Goal: Information Seeking & Learning: Learn about a topic

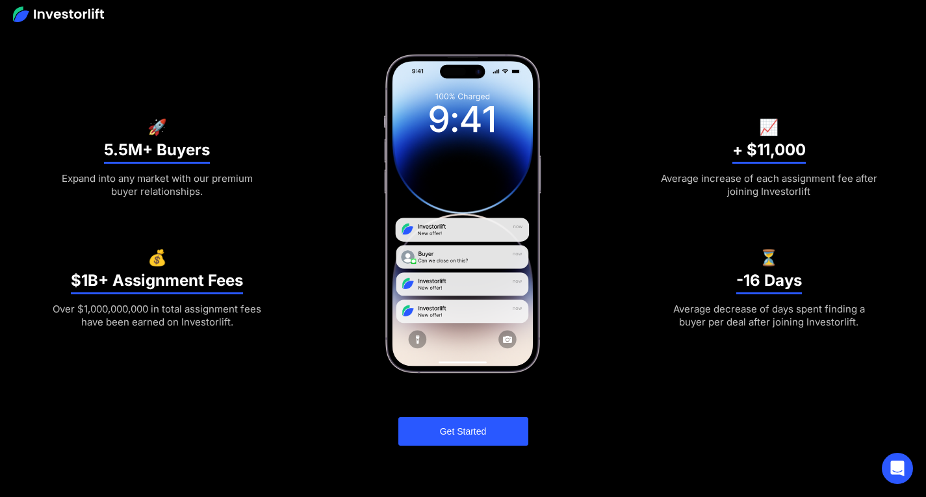
scroll to position [390, 0]
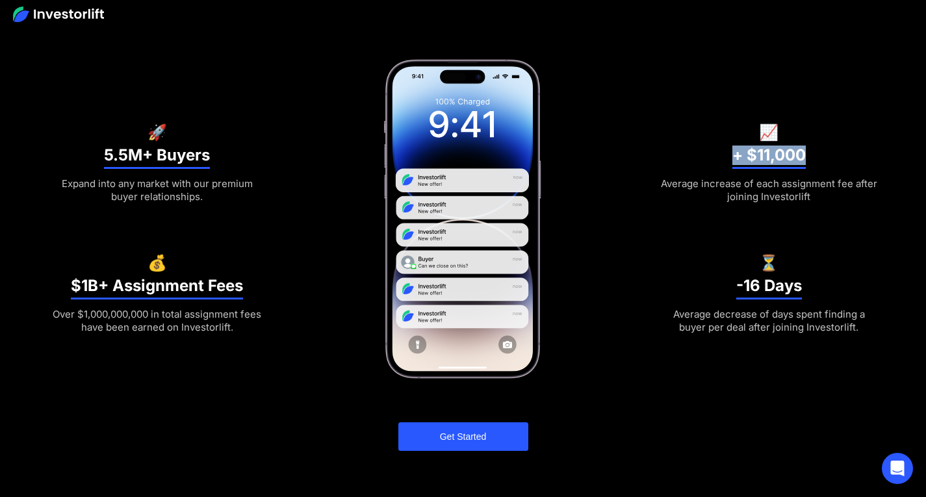
drag, startPoint x: 731, startPoint y: 151, endPoint x: 822, endPoint y: 151, distance: 90.4
click at [822, 151] on div "📈 + $11,000 Average increase of each assignment fee after joining Investorlift" at bounding box center [769, 153] width 220 height 99
drag, startPoint x: 724, startPoint y: 291, endPoint x: 827, endPoint y: 282, distance: 103.1
click at [827, 282] on div "⏳ -16 Days Average decrease of days spent finding a buyer per deal after joinin…" at bounding box center [769, 284] width 220 height 99
drag, startPoint x: 75, startPoint y: 151, endPoint x: 176, endPoint y: 154, distance: 100.8
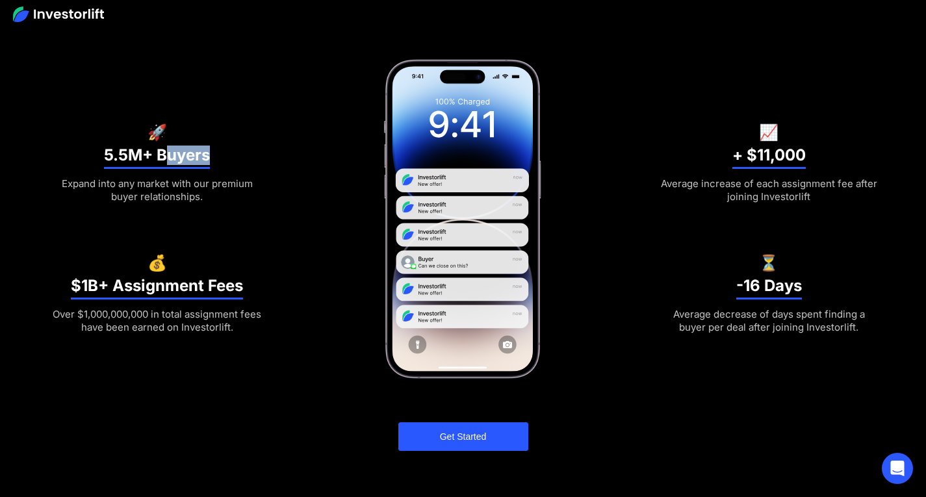
click at [174, 155] on div "🚀 5.5M+ Buyers Expand into any market with our premium buyer relationships." at bounding box center [157, 153] width 220 height 99
click at [278, 48] on div "More buyers. AI-powered targeting. Higher assignment fees. 🚀 5.5M+ Buyers Expan…" at bounding box center [463, 67] width 832 height 768
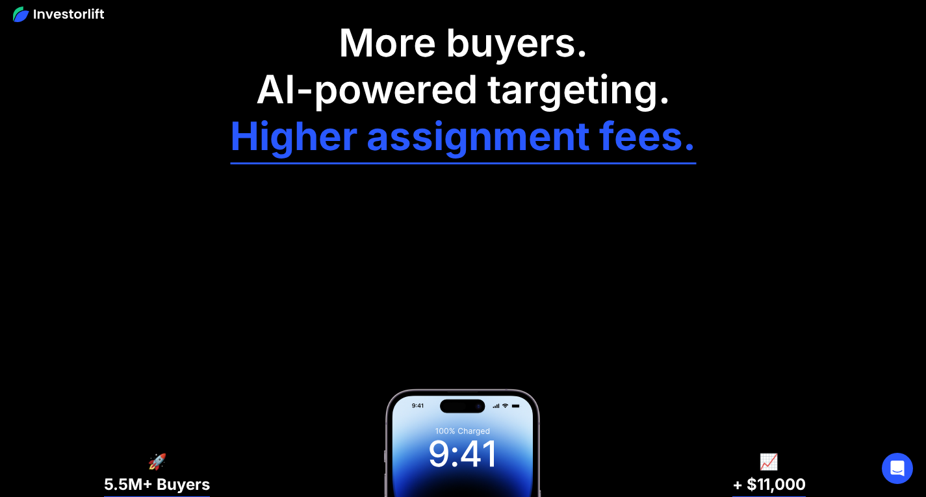
scroll to position [0, 0]
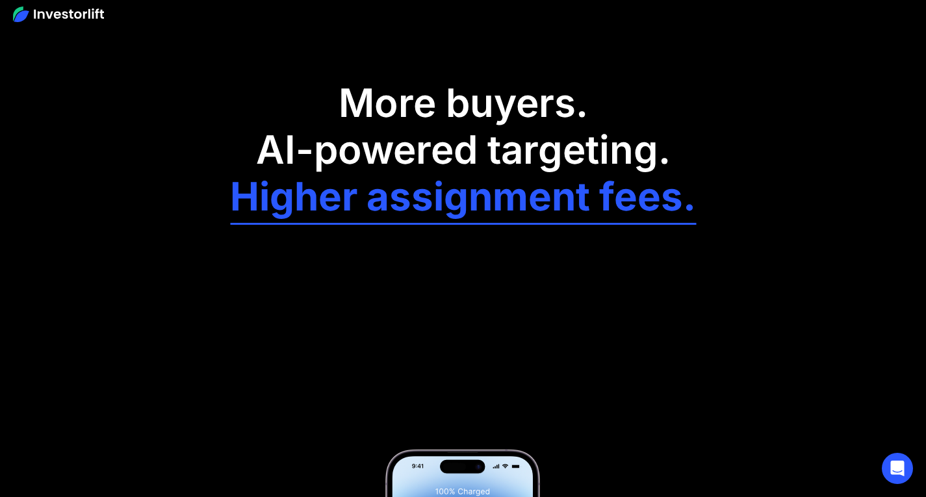
click at [317, 89] on h1 "More buyers. AI-powered targeting." at bounding box center [463, 126] width 466 height 94
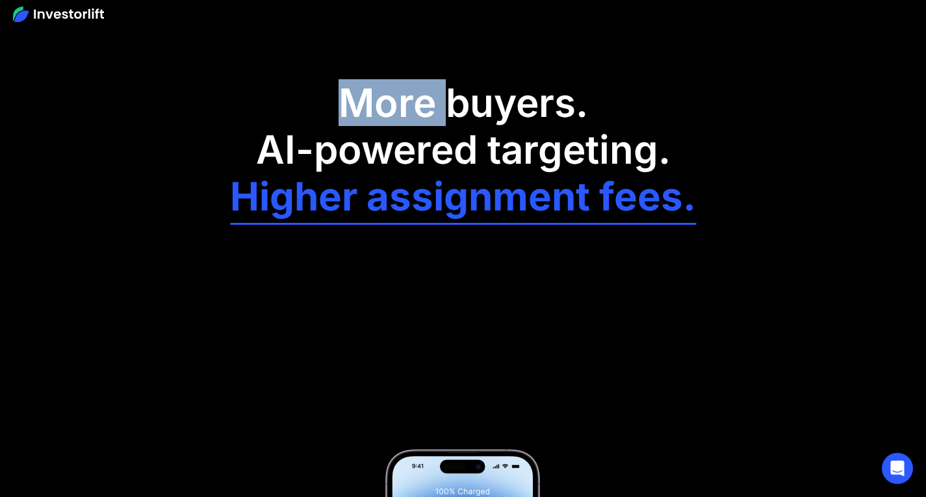
click at [317, 89] on h1 "More buyers. AI-powered targeting." at bounding box center [463, 126] width 466 height 94
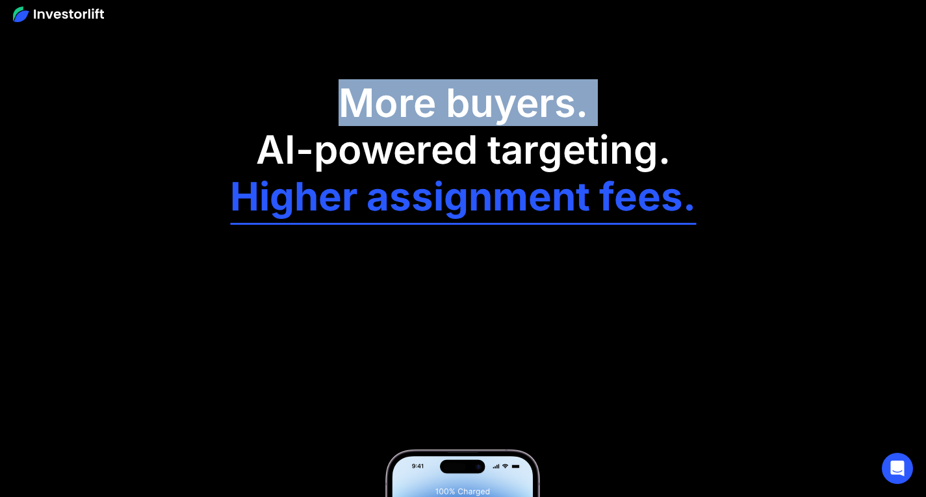
click at [317, 89] on h1 "More buyers. AI-powered targeting." at bounding box center [463, 126] width 466 height 94
click at [260, 49] on div "More buyers. AI-powered targeting. Higher assignment fees. 🚀 5.5M+ Buyers Expan…" at bounding box center [463, 431] width 832 height 862
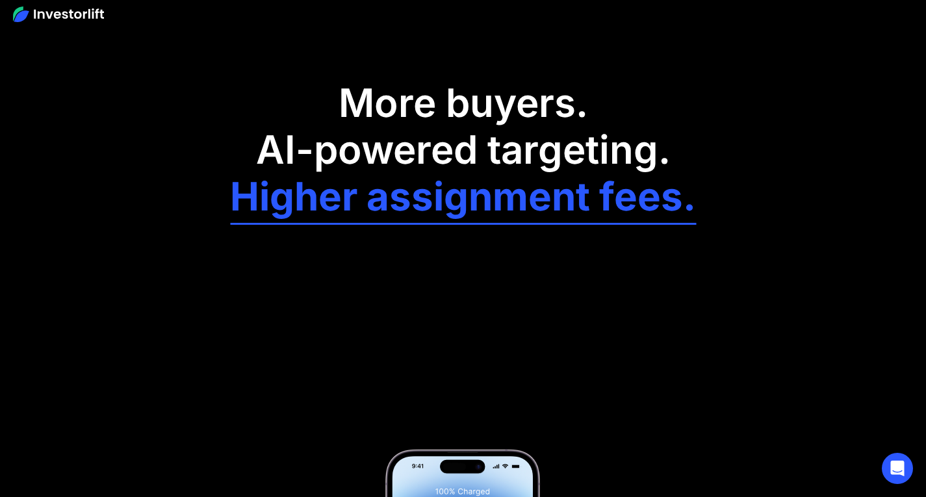
click at [164, 123] on div "More buyers. AI-powered targeting. Higher assignment fees. 🚀 5.5M+ Buyers Expan…" at bounding box center [463, 457] width 832 height 768
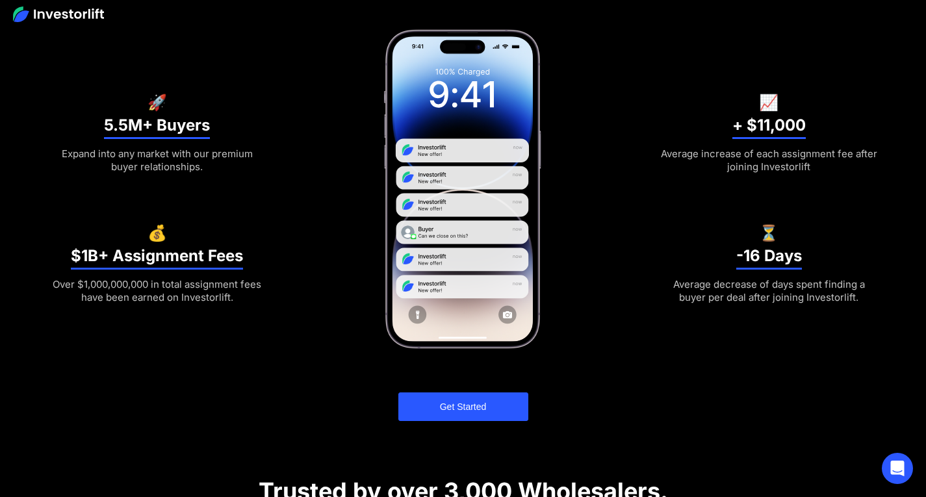
scroll to position [390, 0]
